Goal: Transaction & Acquisition: Purchase product/service

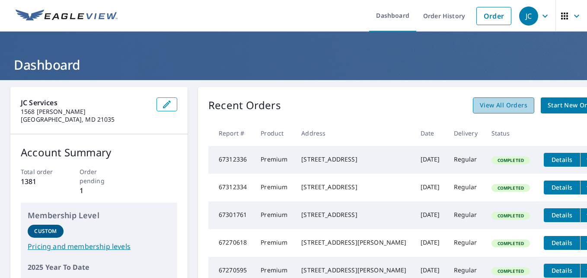
click at [480, 108] on span "View All Orders" at bounding box center [504, 105] width 48 height 11
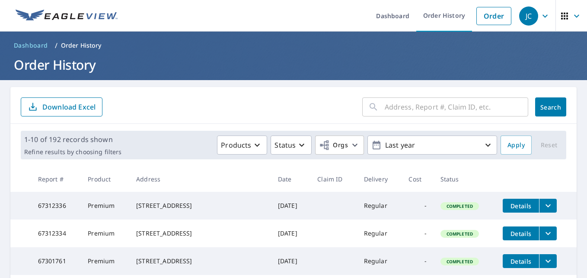
click at [407, 109] on input "text" at bounding box center [457, 107] width 144 height 24
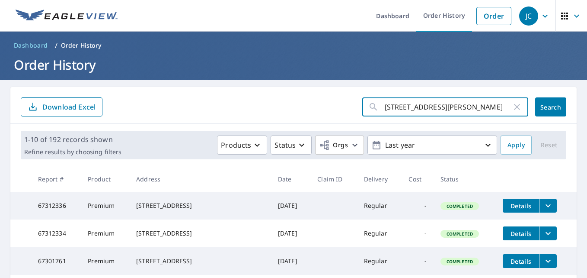
type input "[STREET_ADDRESS][PERSON_NAME]"
click button "Search" at bounding box center [550, 106] width 31 height 19
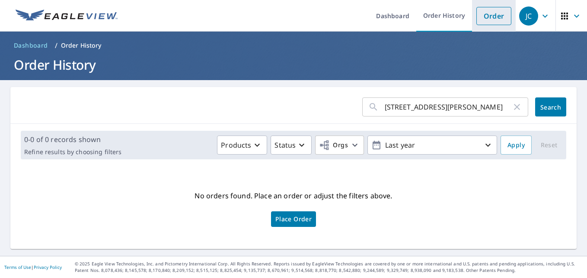
click at [481, 22] on link "Order" at bounding box center [493, 16] width 35 height 18
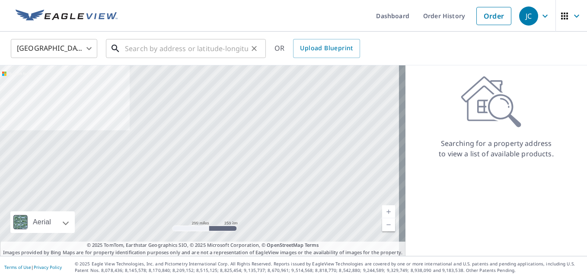
click at [164, 56] on input "text" at bounding box center [186, 48] width 123 height 24
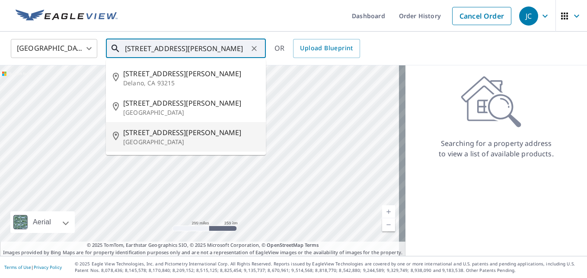
click at [160, 140] on p "[GEOGRAPHIC_DATA]" at bounding box center [191, 141] width 136 height 9
type input "[STREET_ADDRESS][PERSON_NAME]"
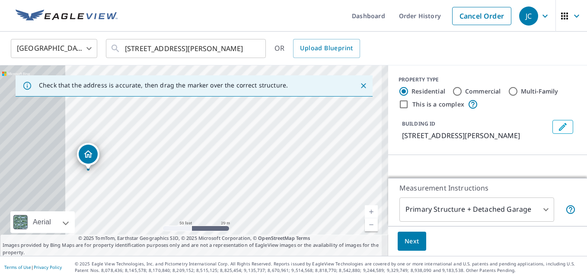
drag, startPoint x: 247, startPoint y: 146, endPoint x: 274, endPoint y: 136, distance: 28.4
click at [274, 136] on div "[STREET_ADDRESS][PERSON_NAME]" at bounding box center [194, 160] width 388 height 190
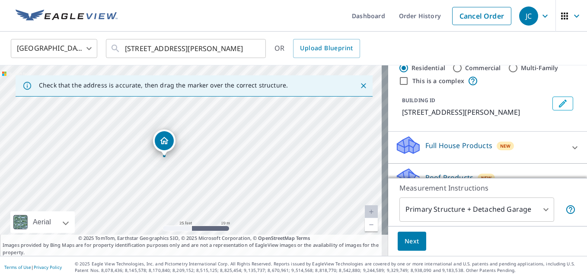
scroll to position [43, 0]
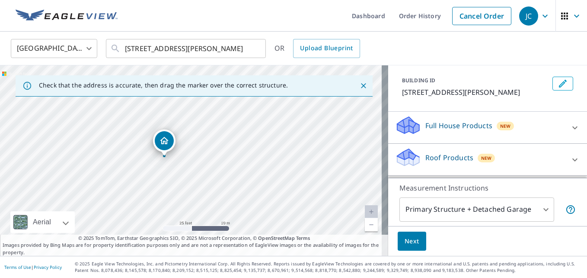
click at [427, 160] on p "Roof Products" at bounding box center [449, 157] width 48 height 10
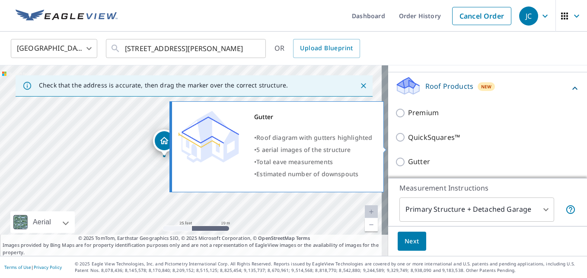
scroll to position [130, 0]
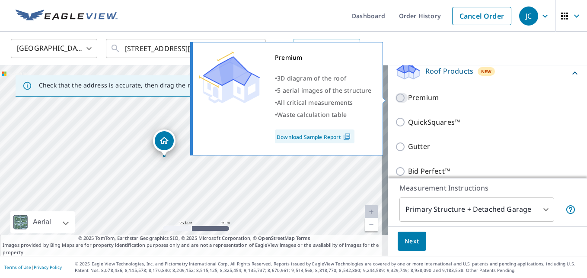
click at [396, 97] on input "Premium" at bounding box center [401, 98] width 13 height 10
checkbox input "true"
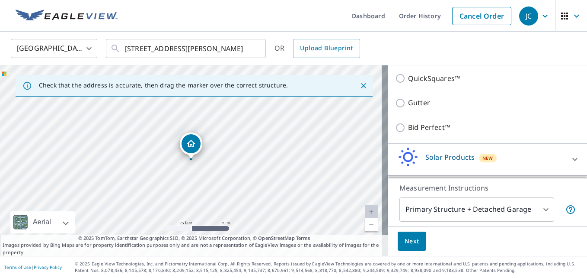
scroll to position [231, 0]
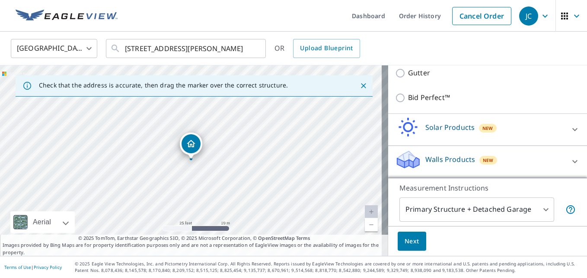
click at [411, 240] on span "Next" at bounding box center [412, 241] width 15 height 11
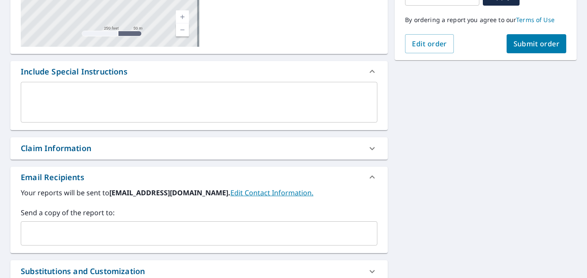
scroll to position [259, 0]
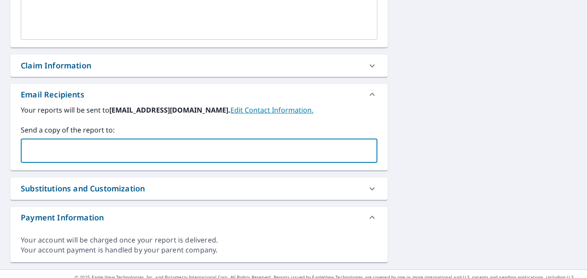
click at [73, 148] on input "text" at bounding box center [193, 150] width 336 height 16
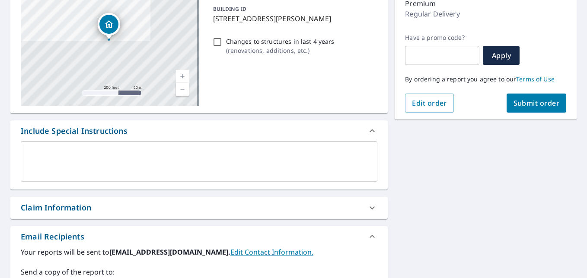
scroll to position [186, 0]
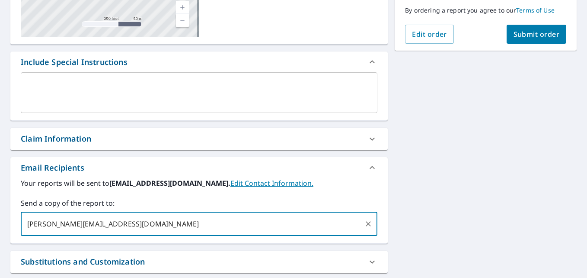
type input "[PERSON_NAME][EMAIL_ADDRESS][DOMAIN_NAME]"
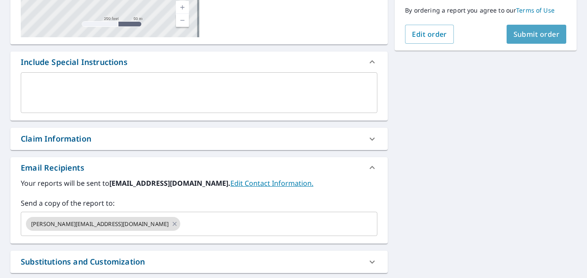
click at [528, 37] on span "Submit order" at bounding box center [537, 34] width 46 height 10
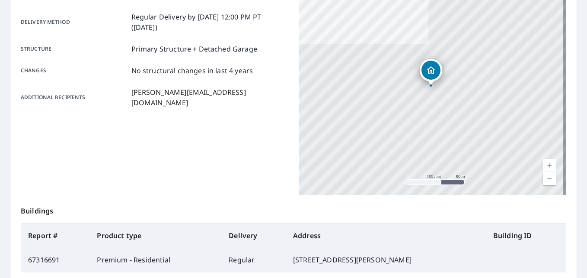
scroll to position [57, 0]
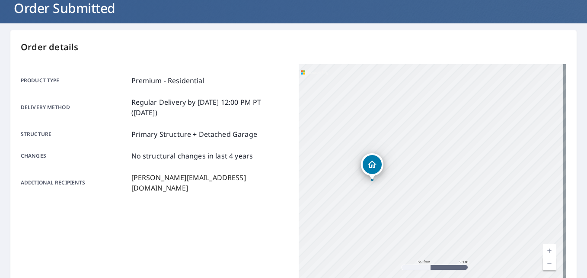
drag, startPoint x: 503, startPoint y: 168, endPoint x: 508, endPoint y: 166, distance: 5.1
click at [508, 166] on div "[STREET_ADDRESS][PERSON_NAME]" at bounding box center [433, 172] width 268 height 216
drag, startPoint x: 444, startPoint y: 185, endPoint x: 452, endPoint y: 162, distance: 24.9
click at [452, 162] on div "[STREET_ADDRESS][PERSON_NAME]" at bounding box center [433, 172] width 268 height 216
drag, startPoint x: 482, startPoint y: 195, endPoint x: 440, endPoint y: 189, distance: 42.4
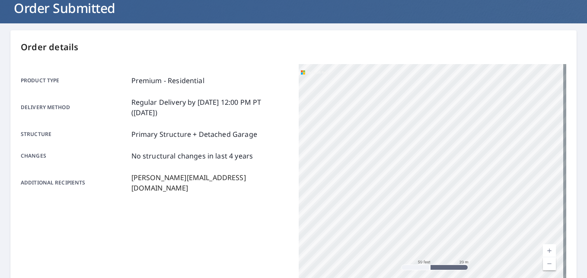
click at [439, 191] on div "[STREET_ADDRESS][PERSON_NAME]" at bounding box center [433, 172] width 268 height 216
drag, startPoint x: 442, startPoint y: 205, endPoint x: 470, endPoint y: 226, distance: 35.2
click at [468, 229] on div "[STREET_ADDRESS][PERSON_NAME]" at bounding box center [433, 172] width 268 height 216
drag, startPoint x: 472, startPoint y: 150, endPoint x: 437, endPoint y: 177, distance: 44.6
click at [437, 177] on div "[STREET_ADDRESS][PERSON_NAME]" at bounding box center [433, 172] width 268 height 216
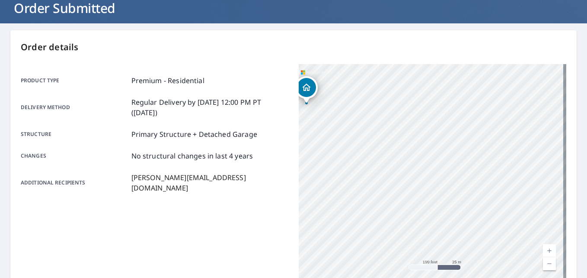
drag, startPoint x: 502, startPoint y: 217, endPoint x: 478, endPoint y: 125, distance: 94.4
click at [479, 125] on div "[STREET_ADDRESS][PERSON_NAME]" at bounding box center [433, 172] width 268 height 216
drag, startPoint x: 453, startPoint y: 202, endPoint x: 455, endPoint y: 198, distance: 4.7
click at [453, 198] on div "[STREET_ADDRESS][PERSON_NAME]" at bounding box center [433, 172] width 268 height 216
drag, startPoint x: 455, startPoint y: 230, endPoint x: 455, endPoint y: 136, distance: 93.4
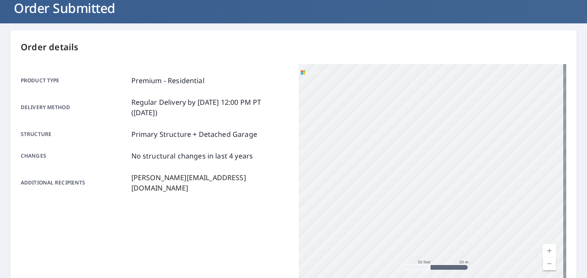
click at [455, 136] on div "[STREET_ADDRESS][PERSON_NAME]" at bounding box center [433, 172] width 268 height 216
drag, startPoint x: 458, startPoint y: 174, endPoint x: 456, endPoint y: 252, distance: 77.4
click at [456, 252] on div "[STREET_ADDRESS][PERSON_NAME]" at bounding box center [433, 172] width 268 height 216
drag, startPoint x: 459, startPoint y: 182, endPoint x: 460, endPoint y: 173, distance: 8.7
click at [460, 173] on div "[STREET_ADDRESS][PERSON_NAME]" at bounding box center [433, 172] width 268 height 216
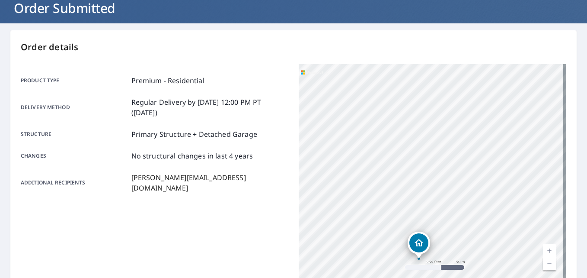
drag, startPoint x: 378, startPoint y: 180, endPoint x: 427, endPoint y: 179, distance: 49.3
click at [427, 179] on div "[STREET_ADDRESS][PERSON_NAME]" at bounding box center [433, 172] width 268 height 216
drag, startPoint x: 414, startPoint y: 216, endPoint x: 422, endPoint y: 156, distance: 60.7
click at [422, 156] on div "[STREET_ADDRESS][PERSON_NAME]" at bounding box center [433, 172] width 268 height 216
drag, startPoint x: 401, startPoint y: 226, endPoint x: 415, endPoint y: 170, distance: 57.6
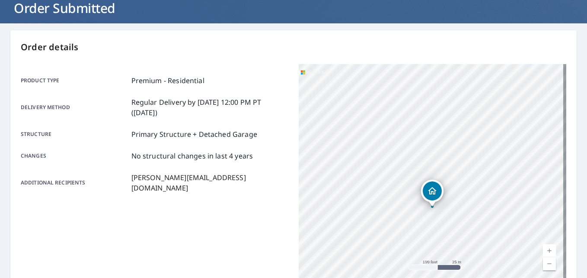
click at [415, 170] on div "[STREET_ADDRESS][PERSON_NAME]" at bounding box center [433, 172] width 268 height 216
drag, startPoint x: 396, startPoint y: 213, endPoint x: 411, endPoint y: 175, distance: 40.9
click at [411, 175] on div "[STREET_ADDRESS][PERSON_NAME]" at bounding box center [433, 172] width 268 height 216
